Goal: Check status: Check status

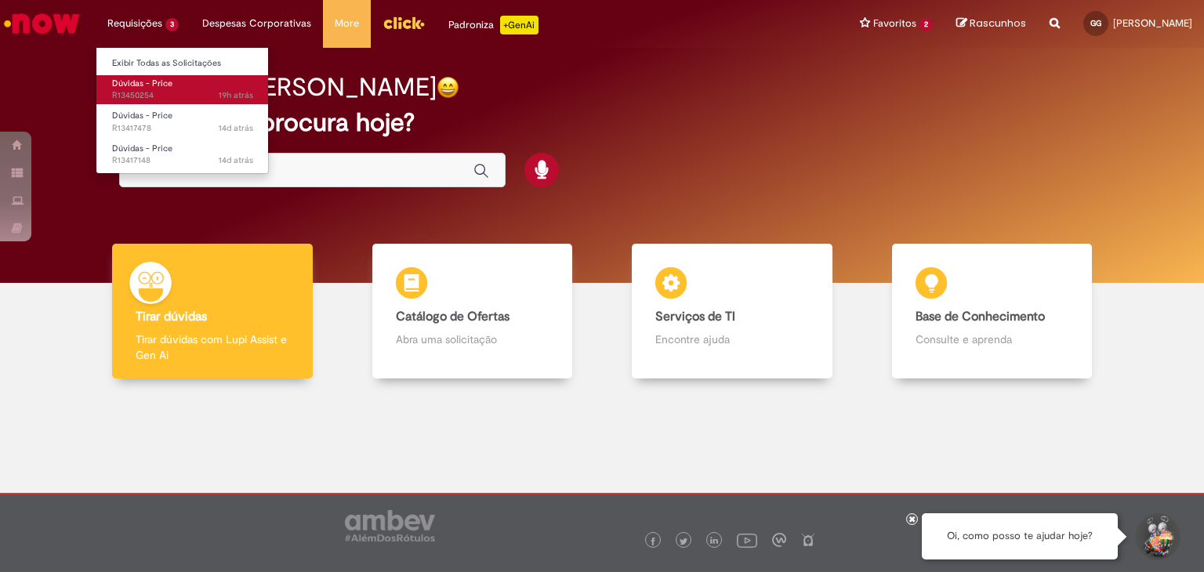
click at [145, 82] on span "Dúvidas - Price" at bounding box center [142, 84] width 60 height 12
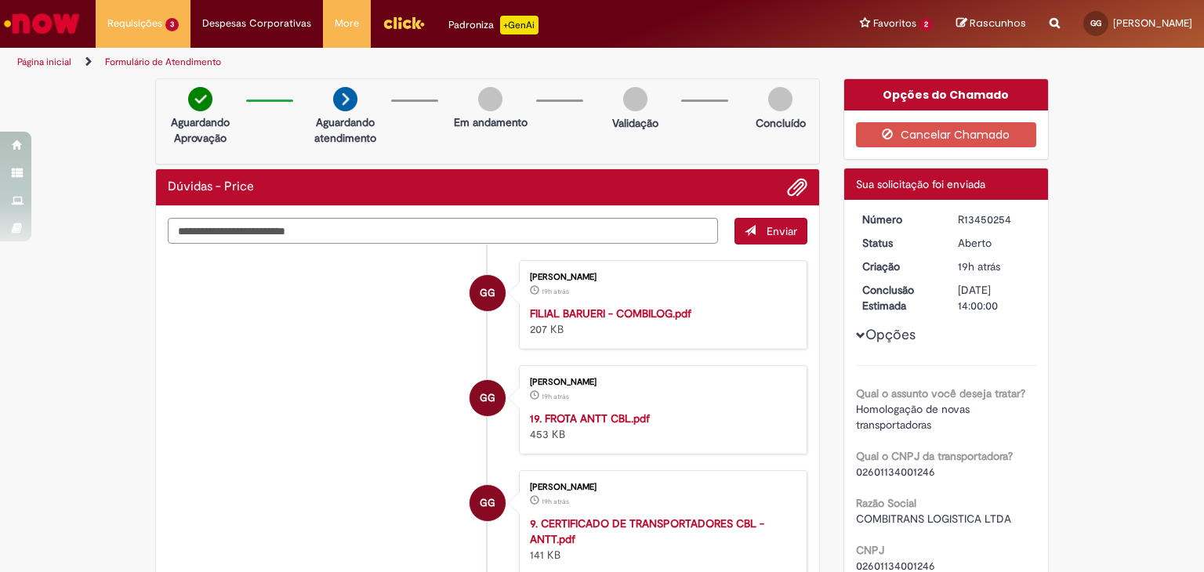
drag, startPoint x: 1005, startPoint y: 221, endPoint x: 945, endPoint y: 215, distance: 59.9
click at [946, 215] on dd "R13450254" at bounding box center [994, 220] width 96 height 16
copy div "R13450254"
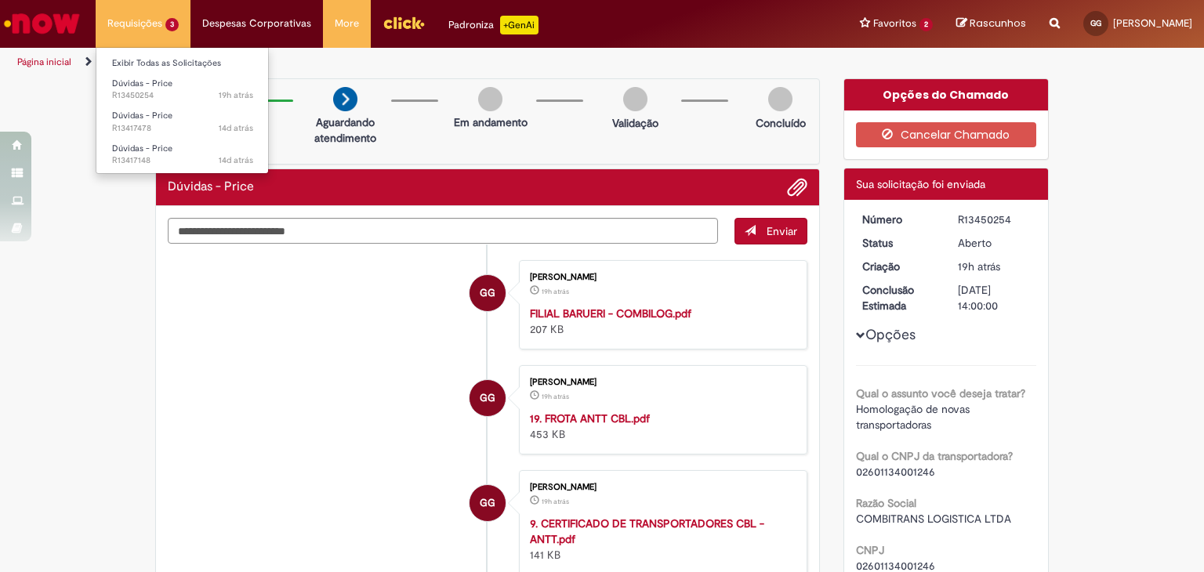
click at [147, 104] on li "Dúvidas - Price 14d atrás 14 dias atrás R13417478" at bounding box center [182, 120] width 172 height 32
click at [144, 114] on span "Dúvidas - Price" at bounding box center [142, 116] width 60 height 12
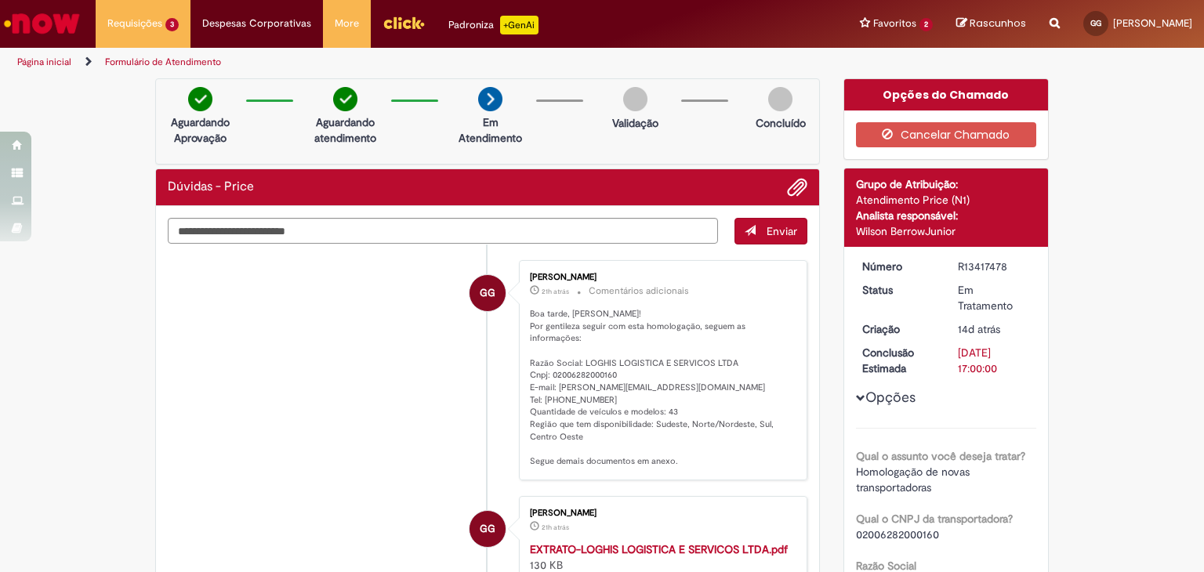
drag, startPoint x: 952, startPoint y: 264, endPoint x: 1021, endPoint y: 265, distance: 69.0
click at [1021, 265] on div "R13417478" at bounding box center [994, 267] width 73 height 16
copy div "R13417478"
